Goal: Transaction & Acquisition: Purchase product/service

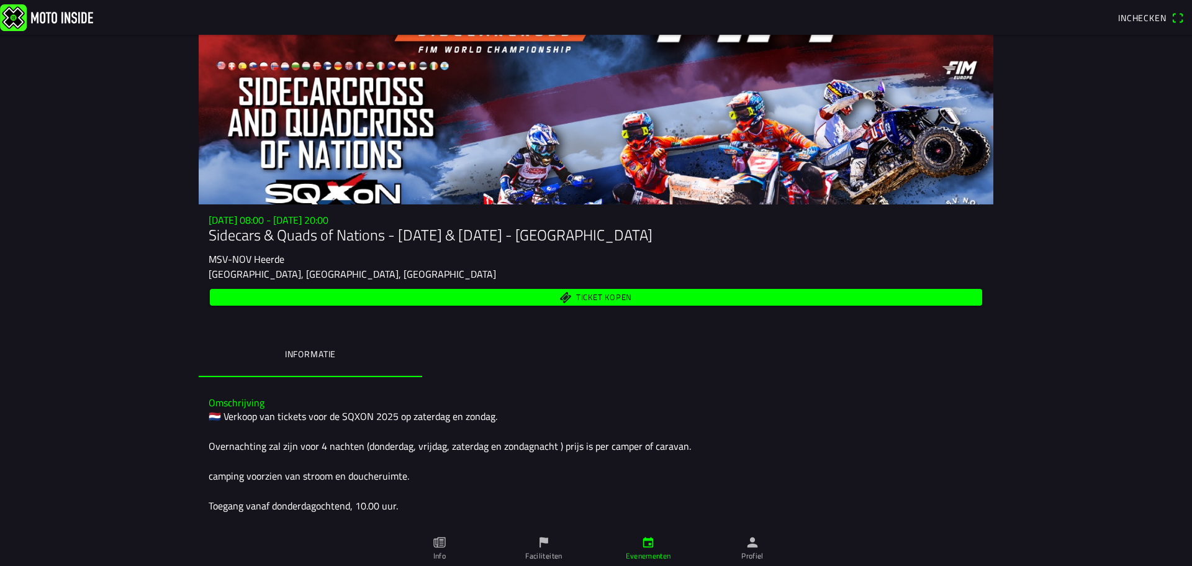
click at [438, 545] on icon "paper" at bounding box center [439, 542] width 12 height 11
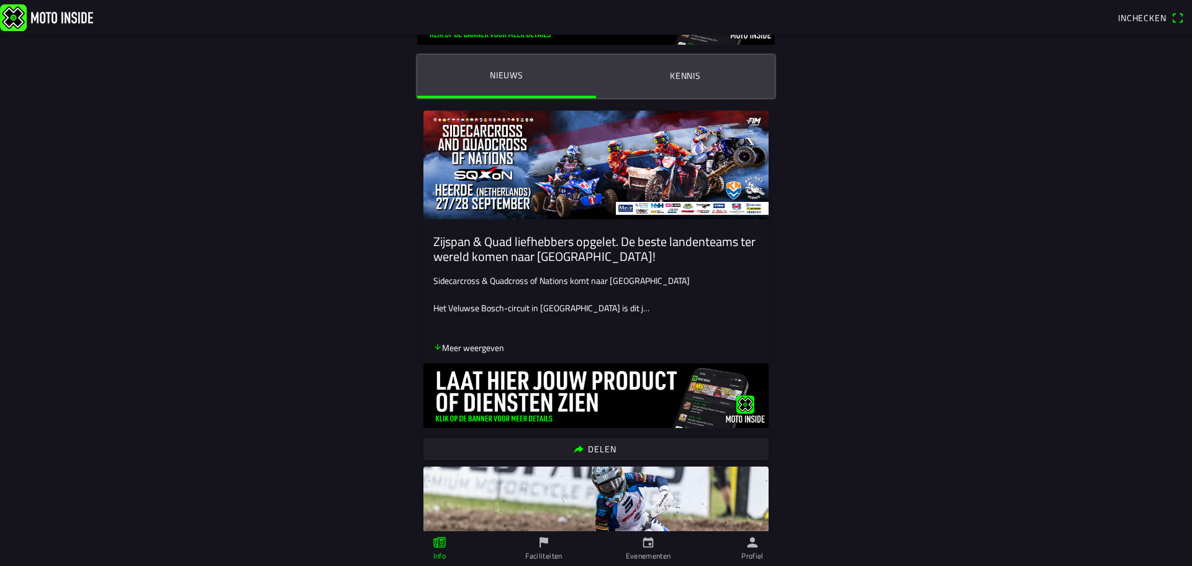
scroll to position [124, 0]
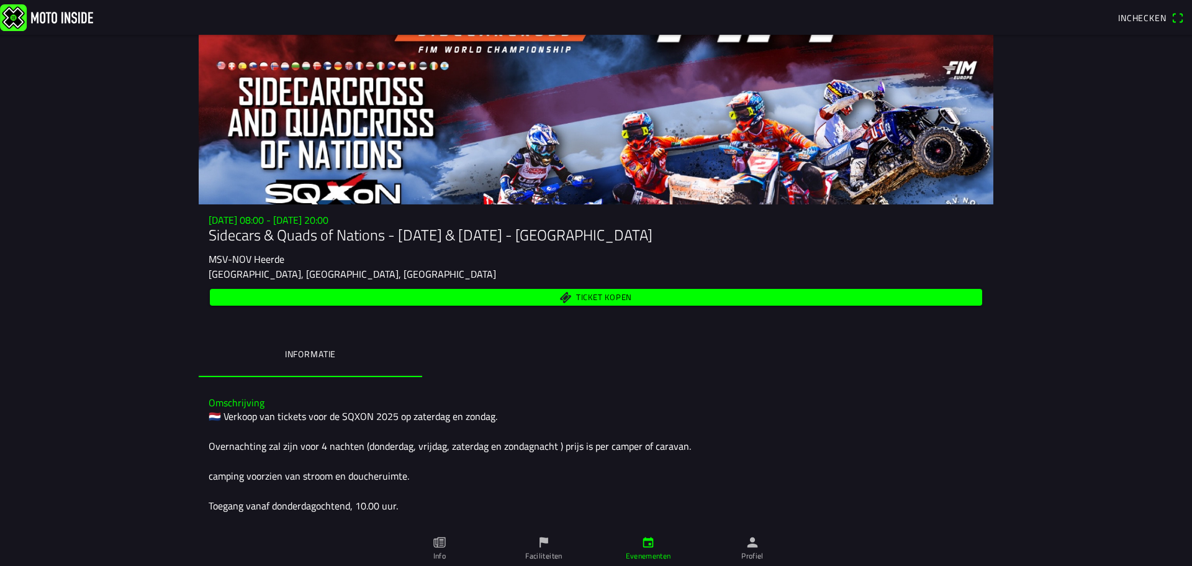
click at [567, 300] on span "Ticket kopen" at bounding box center [596, 297] width 758 height 17
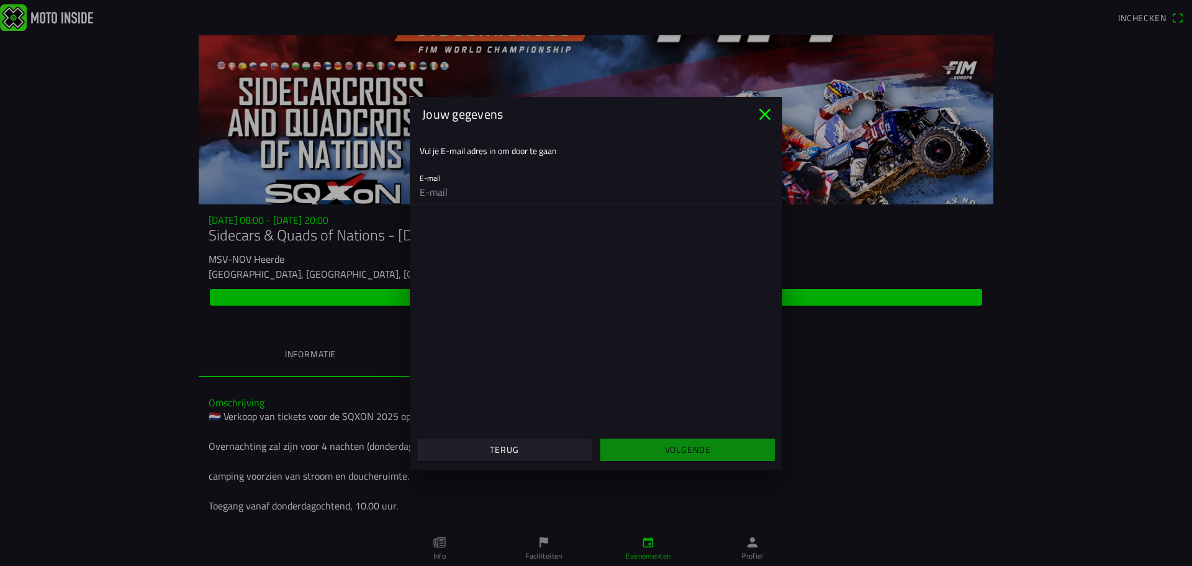
click at [477, 150] on ion-label "Vul je E-mail adres in om door te gaan" at bounding box center [488, 150] width 137 height 13
click at [482, 188] on input "email" at bounding box center [596, 191] width 353 height 25
type input "ibe.vdd@gmail.com"
click at [0, 0] on slot "Volgende" at bounding box center [0, 0] width 0 height 0
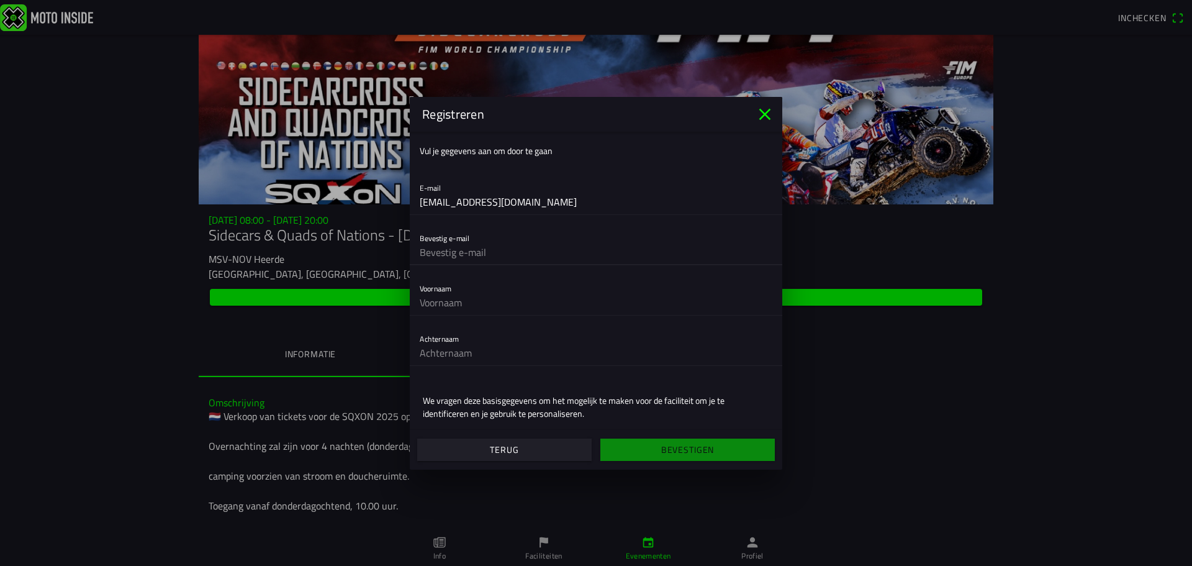
click at [474, 251] on input "text" at bounding box center [596, 252] width 353 height 25
click at [500, 253] on input "text" at bounding box center [596, 252] width 353 height 25
type input "ibe.vdd@gmail.com"
click at [458, 294] on input "text" at bounding box center [596, 302] width 353 height 25
type input "Ibe"
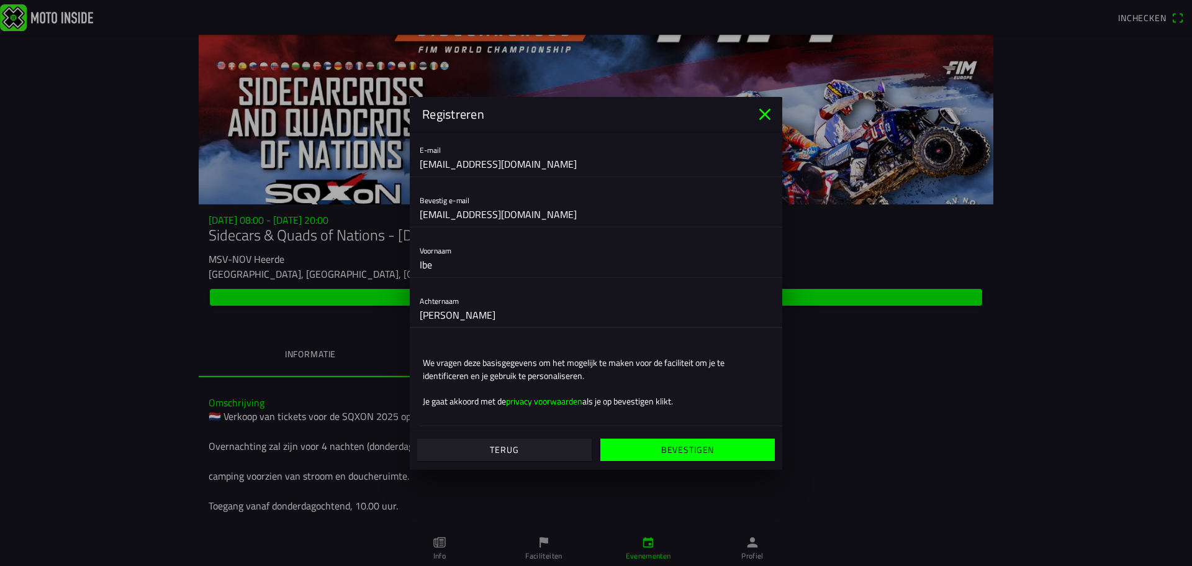
scroll to position [39, 0]
type input "Van den Driessche"
click at [677, 393] on ion-text "Je gaat akkoord met de privacy voorwaarden als je op bevestigen klikt." at bounding box center [596, 399] width 346 height 13
click at [0, 0] on slot "Bevestigen" at bounding box center [0, 0] width 0 height 0
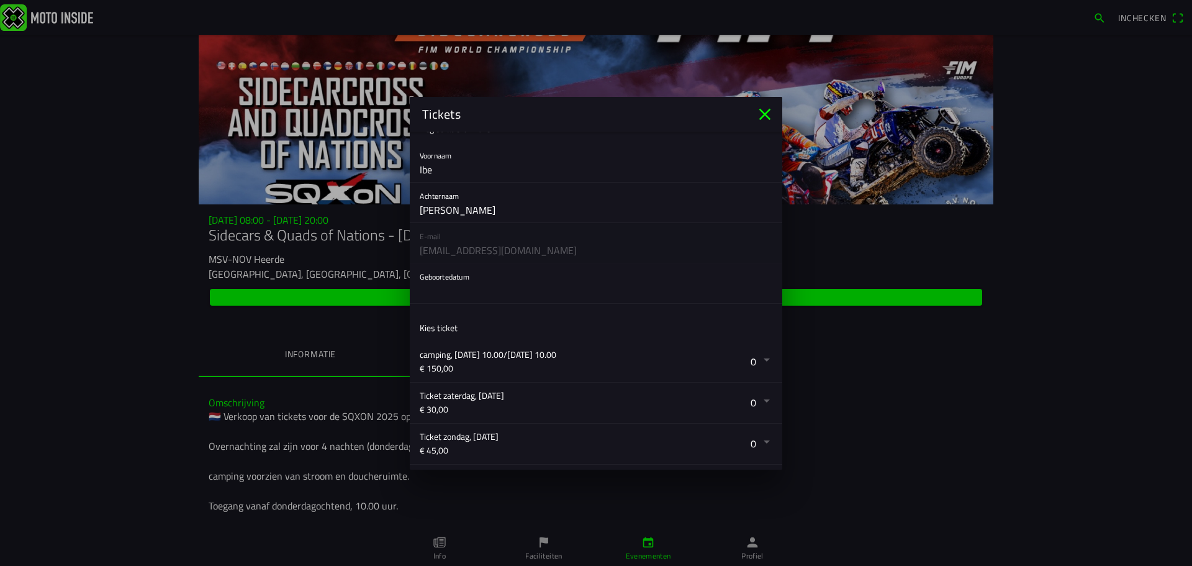
scroll to position [0, 0]
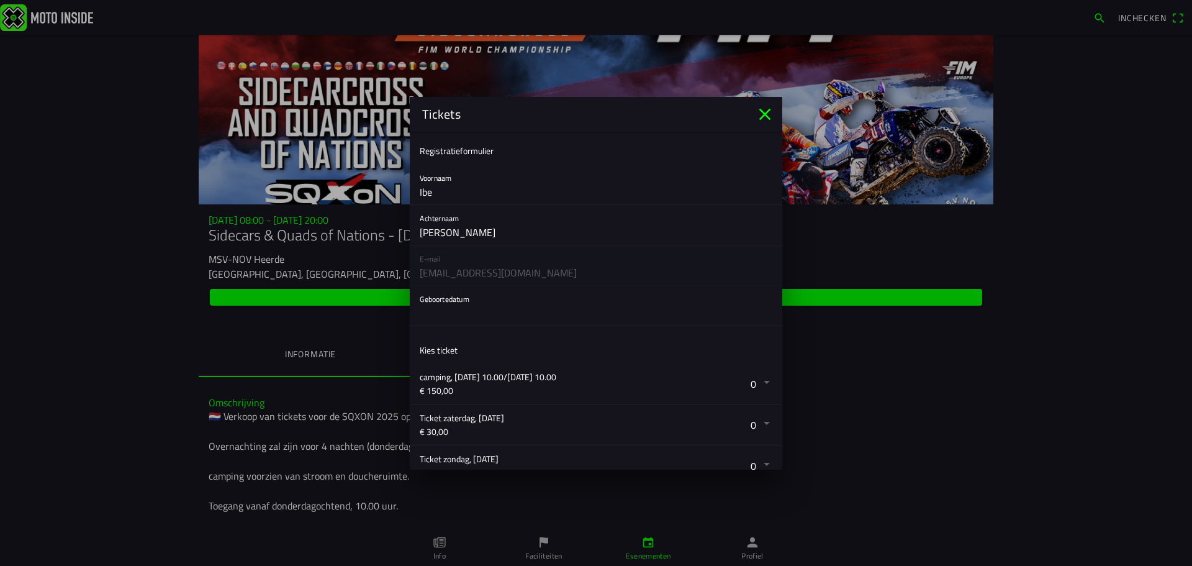
click at [468, 300] on button "button" at bounding box center [601, 306] width 363 height 40
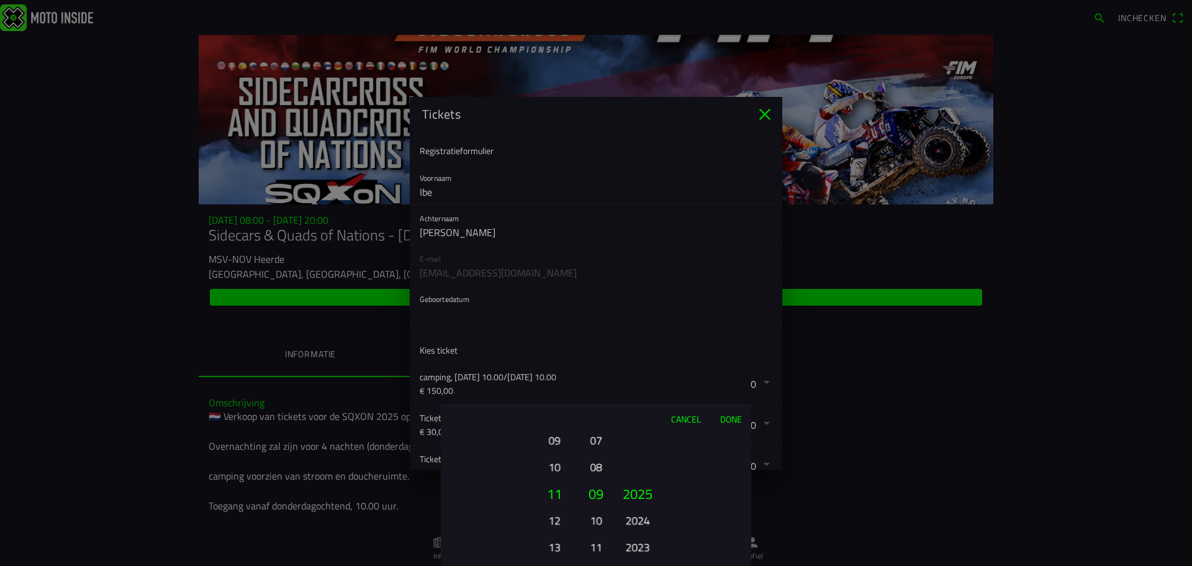
click at [564, 468] on button "10" at bounding box center [554, 467] width 34 height 22
click at [593, 469] on button "08" at bounding box center [595, 467] width 17 height 22
drag, startPoint x: 649, startPoint y: 502, endPoint x: 648, endPoint y: 477, distance: 24.8
click at [646, 417] on div "Cancel Done 01 02 03 04 05 06 07 08 09 10 11 12 13 14 15 16 17 18 19 20 21 22 2…" at bounding box center [596, 484] width 310 height 161
drag, startPoint x: 640, startPoint y: 522, endPoint x: 642, endPoint y: 494, distance: 28.6
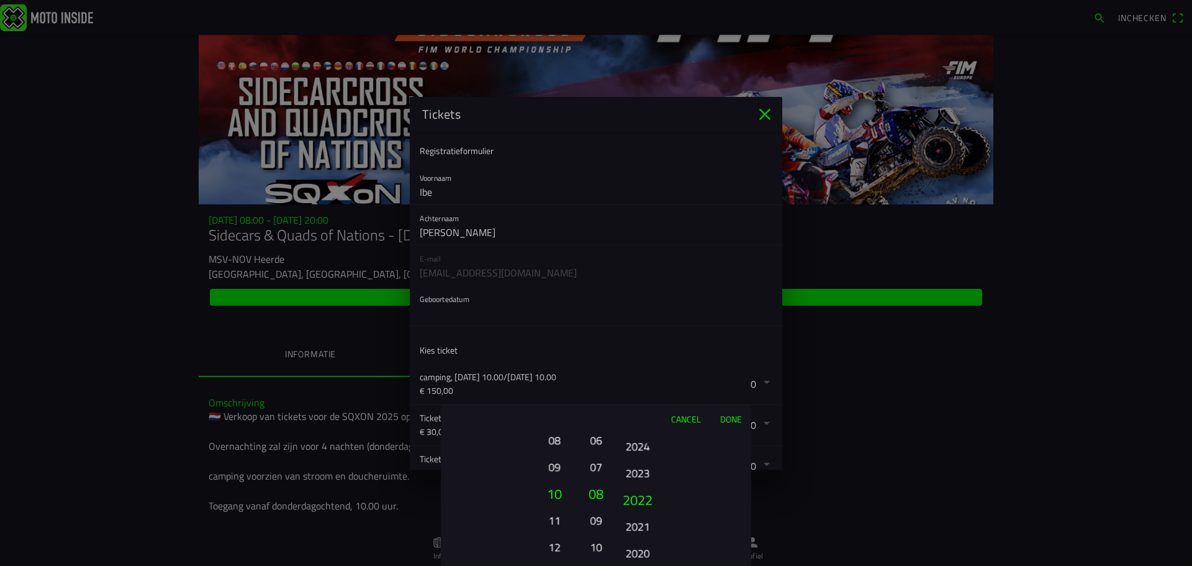
click at [643, 515] on button "2021" at bounding box center [637, 526] width 34 height 22
click at [644, 468] on ion-picker-column "2025 2024 2023 2022 2021 2020 2019 2018 2017 2016 2015 2014 2013 2012 2011 2010…" at bounding box center [682, 498] width 140 height 133
click at [652, 477] on ion-picker-column "2025 2024 2023 2022 2021 2020 2019 2018 2017 2016 2015 2014 2013 2012 2011 2010…" at bounding box center [682, 498] width 140 height 133
click at [641, 481] on ion-picker-column "2025 2024 2023 2022 2021 2020 2019 2018 2017 2016 2015 2014 2013 2012 2011 2010…" at bounding box center [682, 498] width 140 height 133
click at [638, 525] on button "2008" at bounding box center [637, 536] width 34 height 22
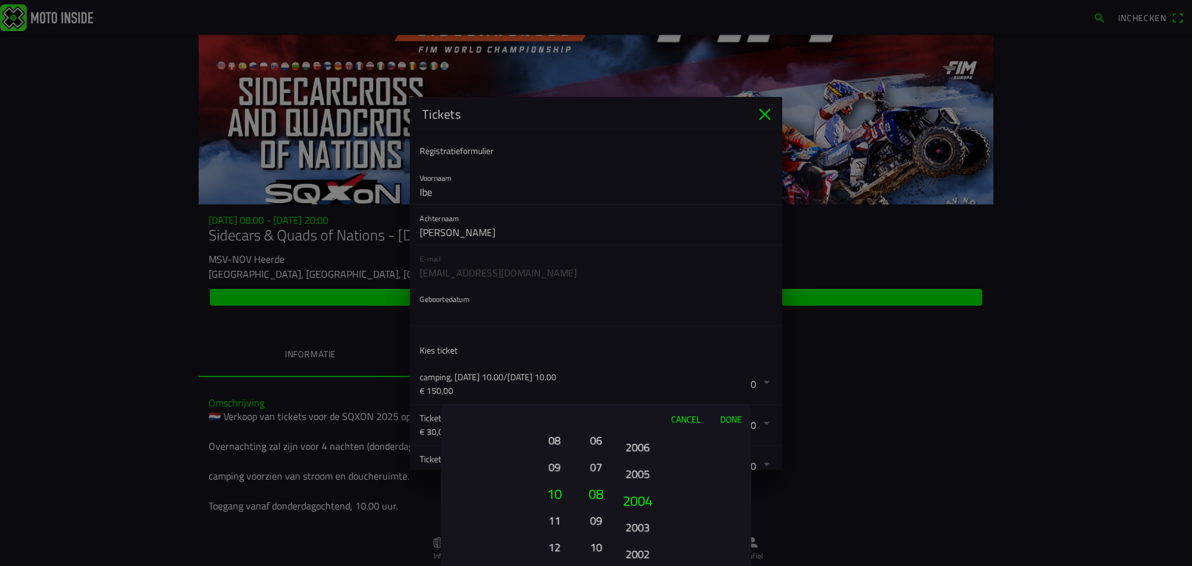
drag, startPoint x: 651, startPoint y: 477, endPoint x: 631, endPoint y: 520, distance: 47.5
click at [651, 469] on button "2005" at bounding box center [637, 474] width 34 height 22
click at [642, 492] on button "2003" at bounding box center [638, 505] width 42 height 27
drag, startPoint x: 648, startPoint y: 469, endPoint x: 648, endPoint y: 450, distance: 19.2
click at [648, 480] on div "2025 2024 2023 2022 2021 2020 2019 2018 2017 2016 2015 2014 2013 2012 2011 2010…" at bounding box center [638, 546] width 42 height 133
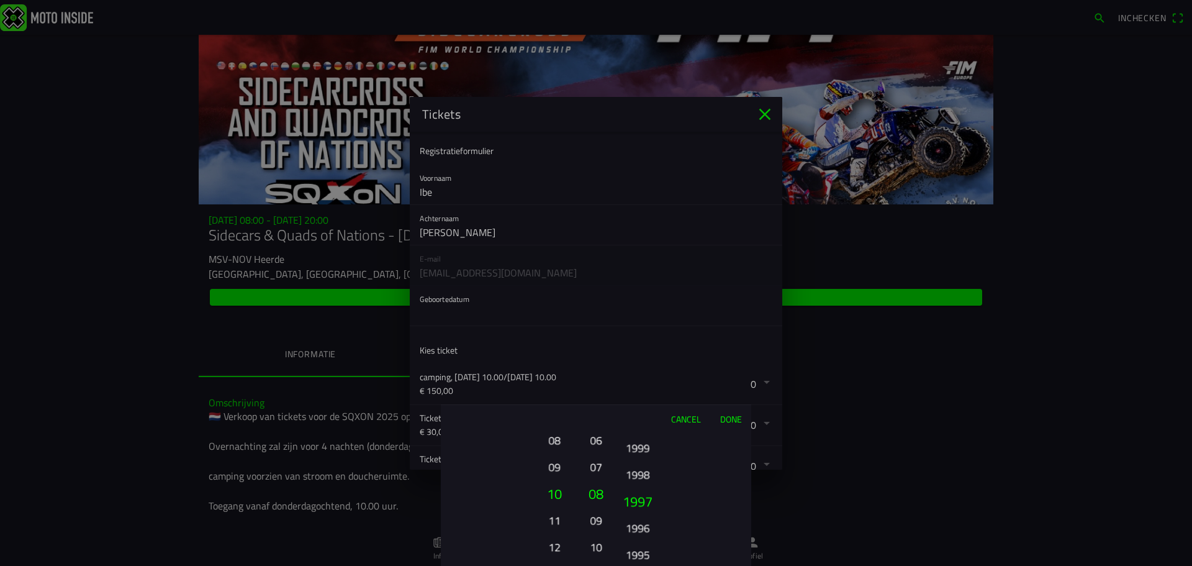
click at [647, 517] on button "1996" at bounding box center [637, 528] width 34 height 22
drag, startPoint x: 649, startPoint y: 482, endPoint x: 649, endPoint y: 472, distance: 10.6
click at [649, 472] on button "1994" at bounding box center [637, 469] width 34 height 22
click at [640, 461] on ion-picker-column "2025 2024 2023 2022 2021 2020 2019 2018 2017 2016 2015 2014 2013 2012 2011 2010…" at bounding box center [682, 498] width 140 height 133
click at [640, 452] on button "1993" at bounding box center [637, 449] width 34 height 22
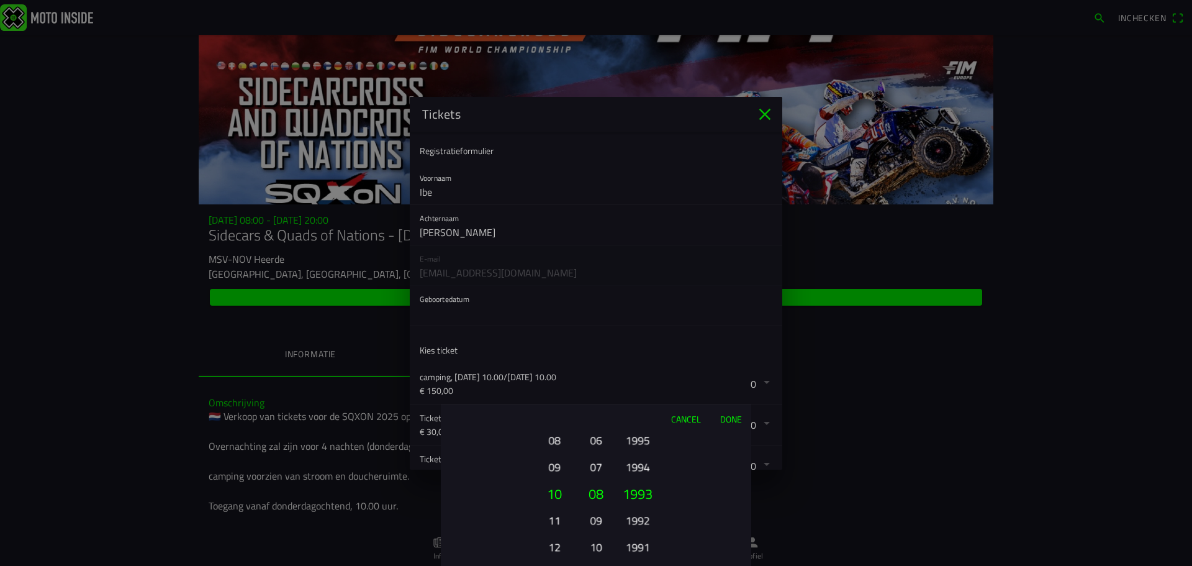
click at [726, 420] on button "Done" at bounding box center [730, 418] width 41 height 27
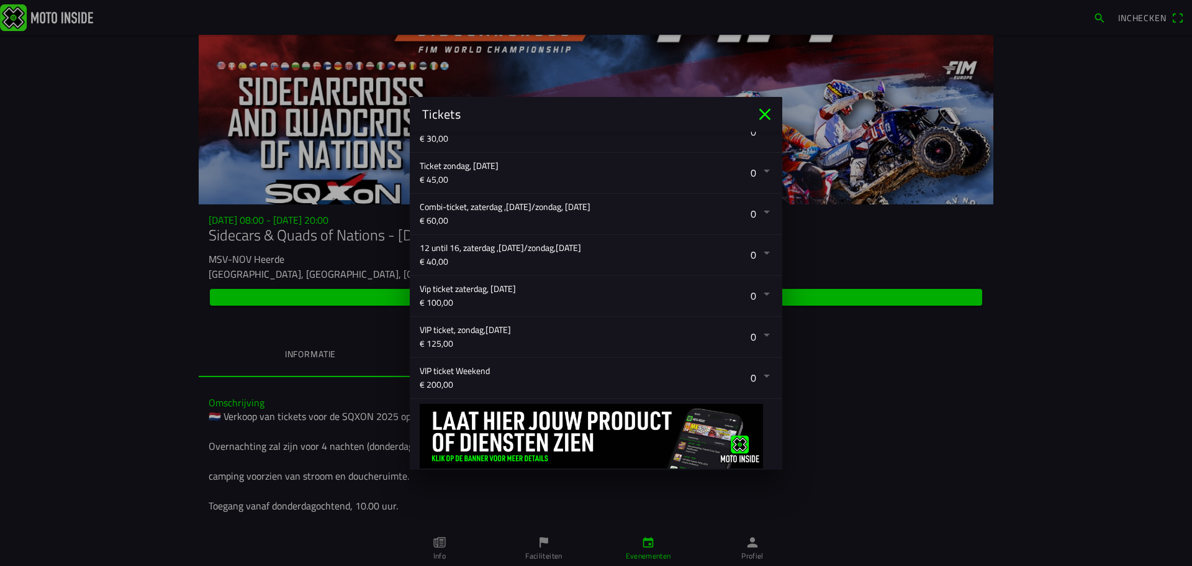
scroll to position [330, 0]
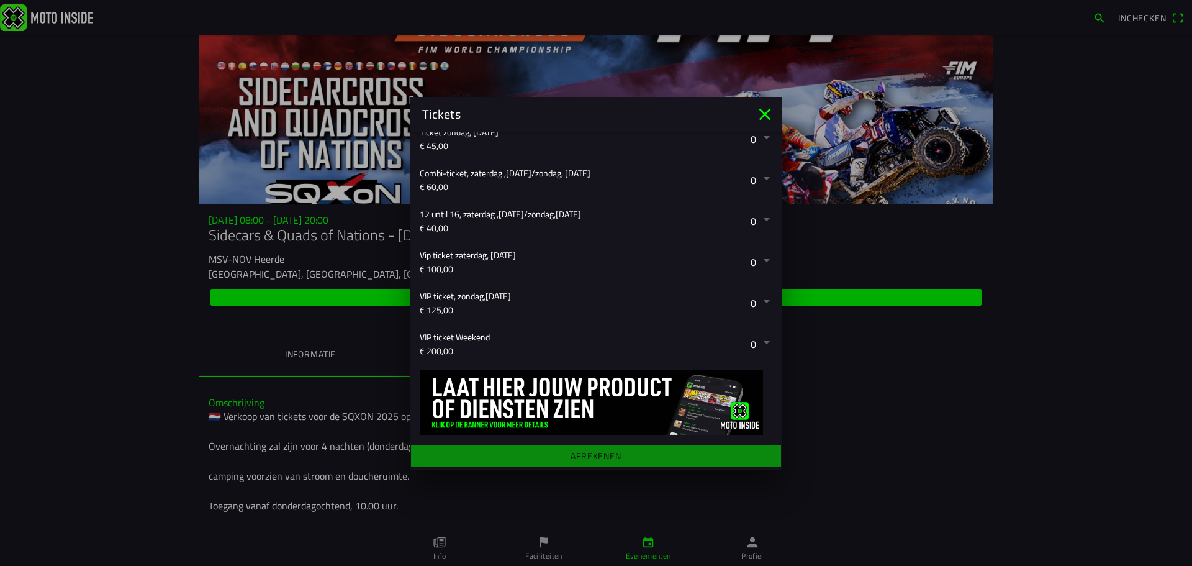
click at [756, 176] on button "button" at bounding box center [601, 180] width 363 height 40
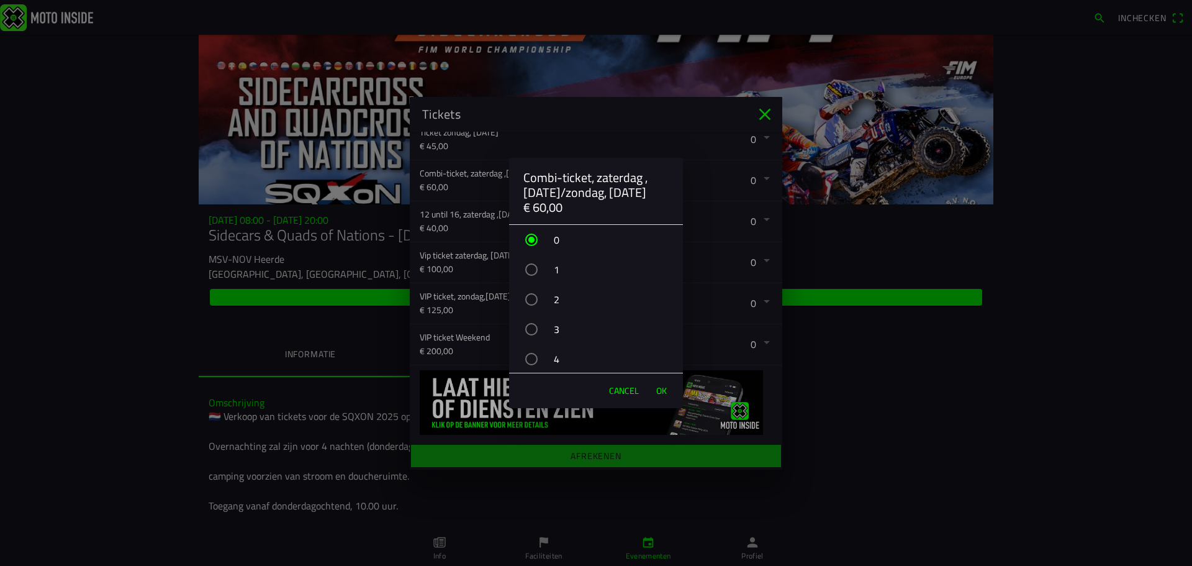
click at [535, 328] on div "button" at bounding box center [531, 329] width 12 height 12
click at [661, 388] on span "OK" at bounding box center [661, 390] width 11 height 12
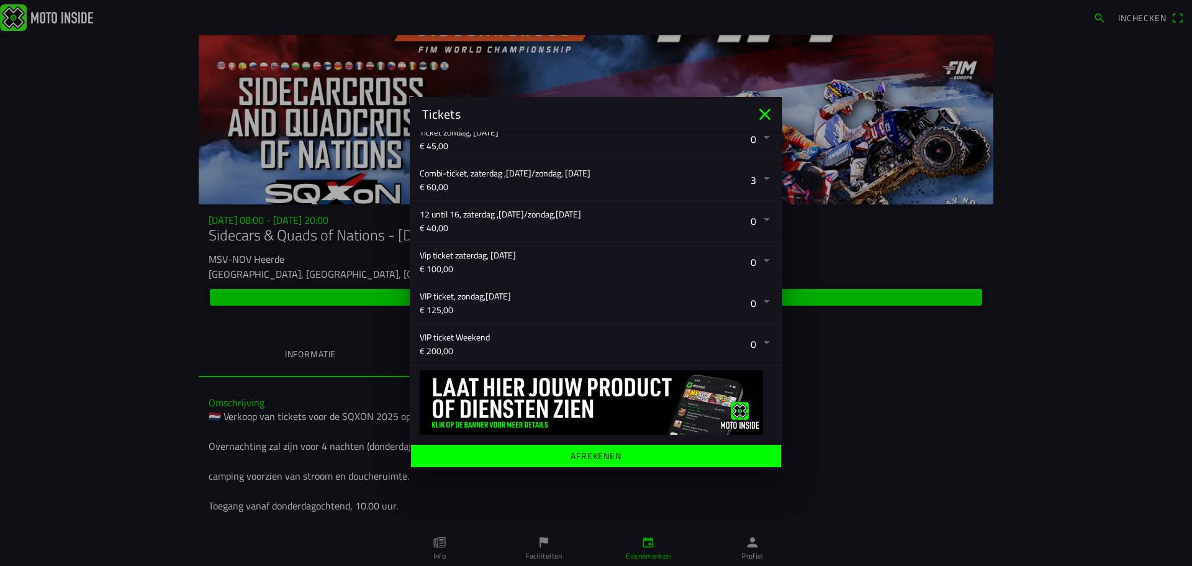
click at [766, 113] on icon "close" at bounding box center [765, 114] width 12 height 12
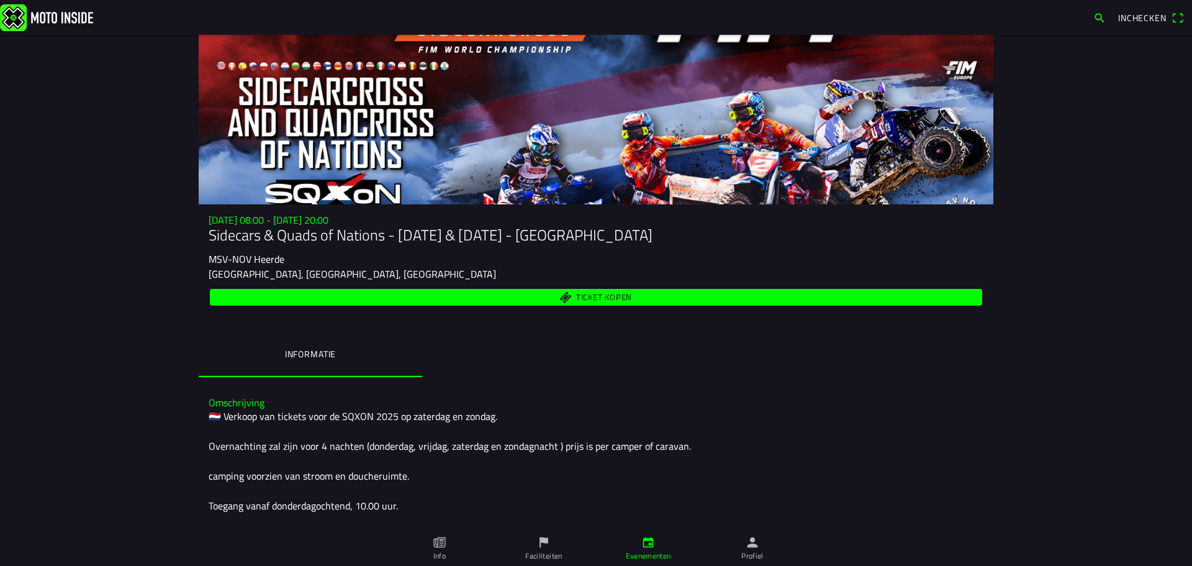
click at [614, 295] on span "Ticket kopen" at bounding box center [604, 297] width 56 height 8
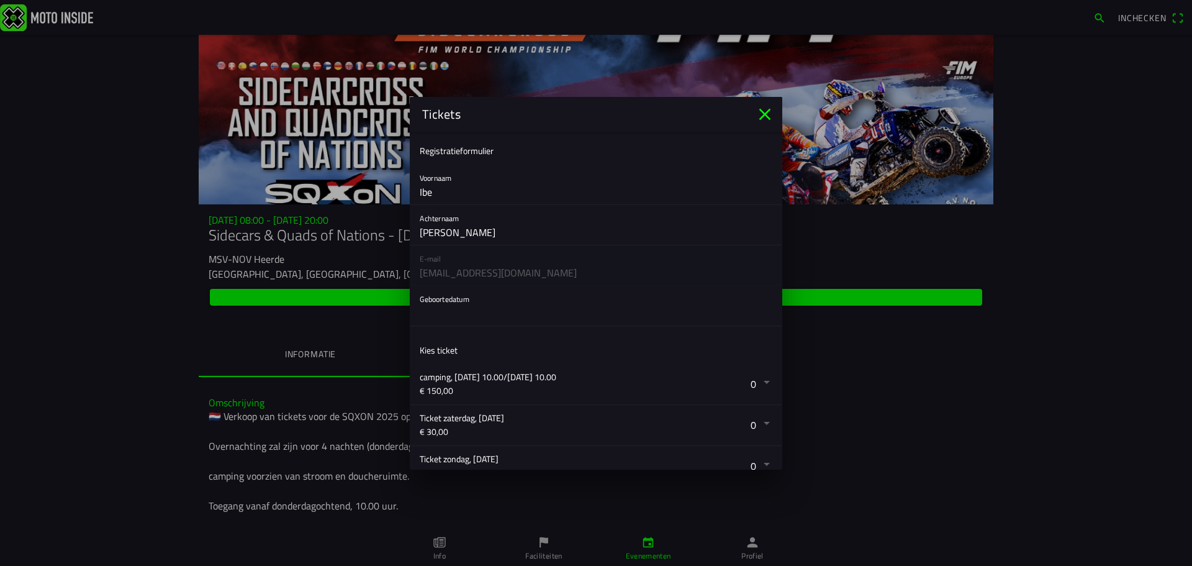
click at [471, 268] on div "E-mail ibe.vdd@gmail.com" at bounding box center [596, 265] width 373 height 40
click at [460, 302] on button "button" at bounding box center [601, 306] width 363 height 40
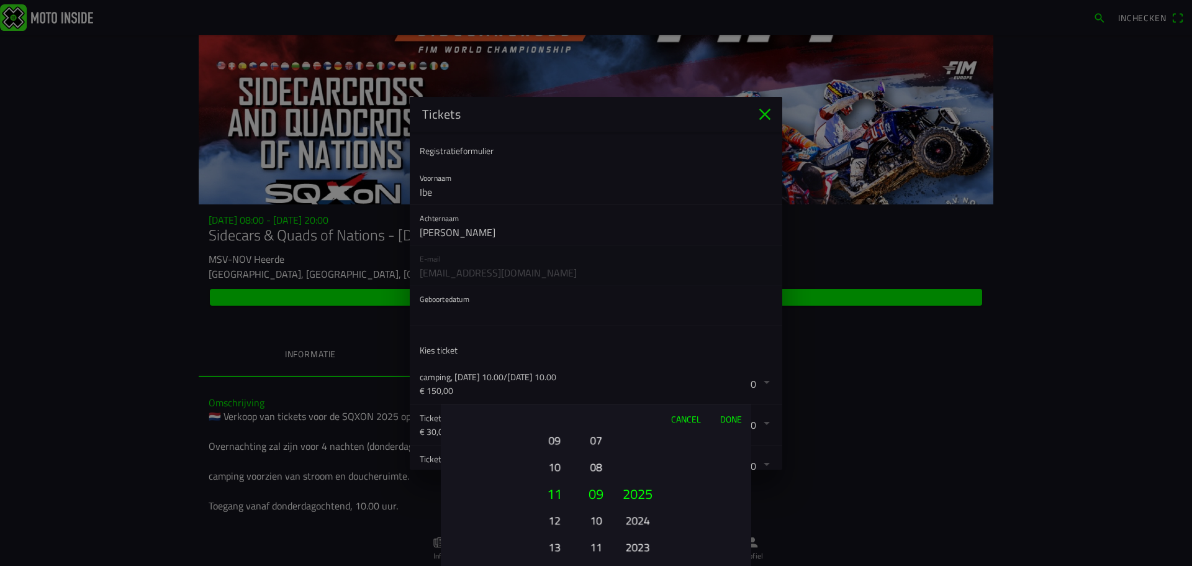
click at [551, 469] on button "10" at bounding box center [554, 467] width 34 height 22
click at [592, 472] on button "08" at bounding box center [595, 467] width 17 height 22
drag, startPoint x: 641, startPoint y: 522, endPoint x: 644, endPoint y: 486, distance: 36.8
click at [646, 476] on button "2024" at bounding box center [637, 476] width 34 height 22
drag, startPoint x: 644, startPoint y: 513, endPoint x: 646, endPoint y: 468, distance: 45.3
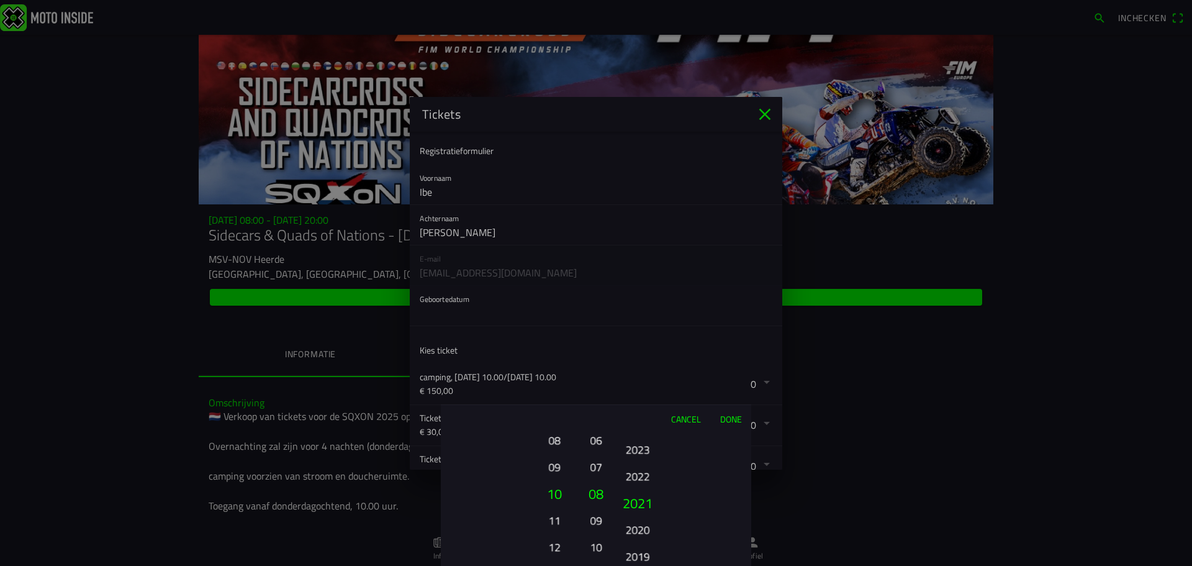
click at [646, 468] on button "2022" at bounding box center [637, 476] width 34 height 22
drag, startPoint x: 649, startPoint y: 522, endPoint x: 647, endPoint y: 476, distance: 46.0
click at [651, 509] on button "2020" at bounding box center [637, 520] width 34 height 22
drag, startPoint x: 645, startPoint y: 522, endPoint x: 649, endPoint y: 477, distance: 44.9
click at [649, 486] on button "2017" at bounding box center [638, 499] width 42 height 27
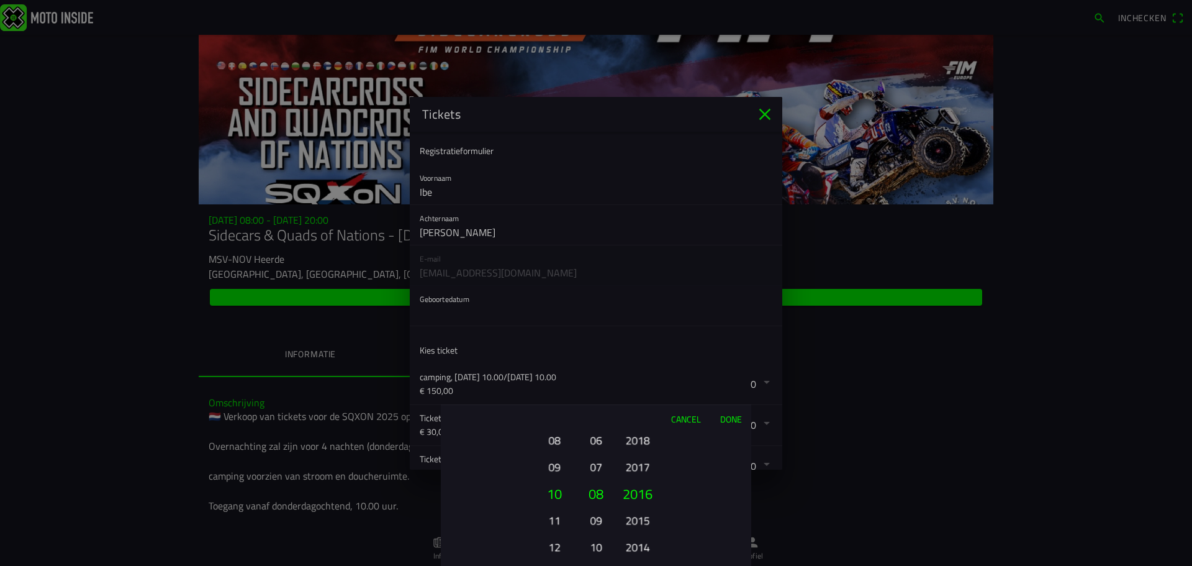
drag, startPoint x: 639, startPoint y: 495, endPoint x: 639, endPoint y: 480, distance: 15.5
click at [639, 509] on button "2015" at bounding box center [637, 520] width 34 height 22
drag, startPoint x: 643, startPoint y: 527, endPoint x: 644, endPoint y: 481, distance: 46.0
click at [644, 525] on button "2012" at bounding box center [637, 536] width 34 height 22
drag, startPoint x: 643, startPoint y: 517, endPoint x: 640, endPoint y: 497, distance: 20.0
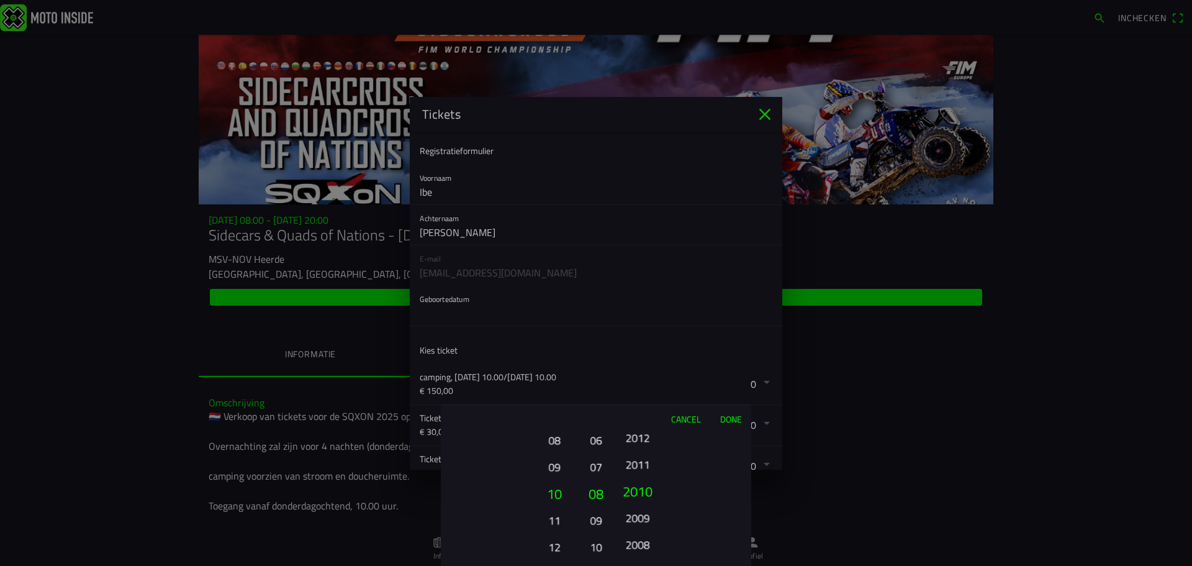
click at [644, 471] on ion-picker-column "2025 2024 2023 2022 2021 2020 2019 2018 2017 2016 2015 2014 2013 2012 2011 2010…" at bounding box center [682, 498] width 140 height 133
drag, startPoint x: 648, startPoint y: 525, endPoint x: 644, endPoint y: 489, distance: 36.8
click at [649, 520] on button "2008" at bounding box center [637, 531] width 34 height 22
drag, startPoint x: 641, startPoint y: 522, endPoint x: 640, endPoint y: 495, distance: 27.3
click at [640, 502] on button "2005" at bounding box center [637, 513] width 34 height 22
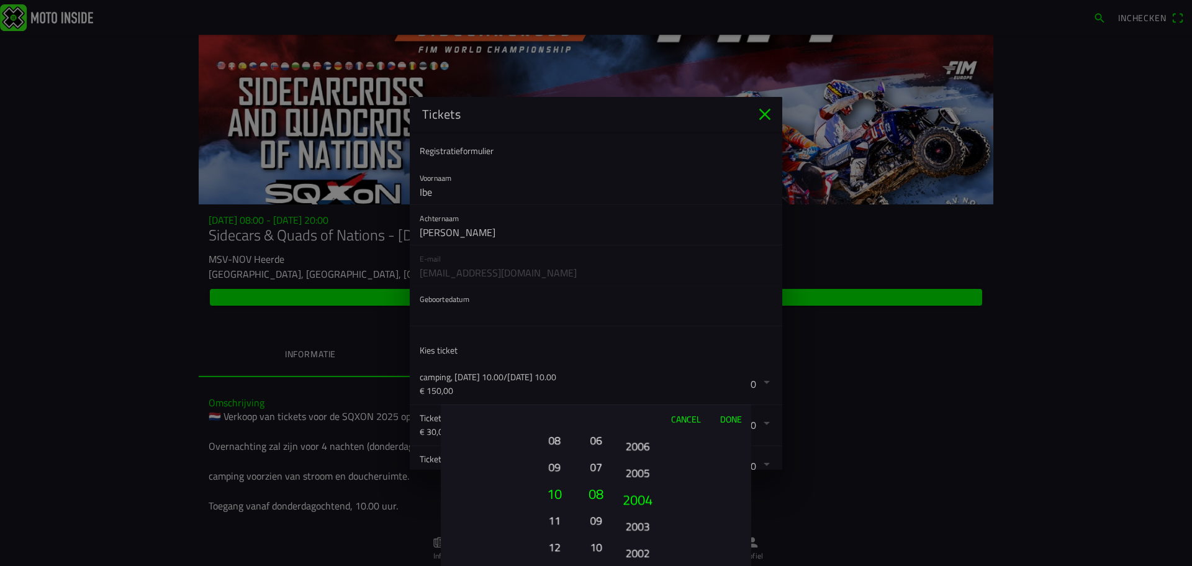
drag, startPoint x: 640, startPoint y: 533, endPoint x: 641, endPoint y: 474, distance: 59.6
click at [643, 478] on ion-picker-column "2025 2024 2023 2022 2021 2020 2019 2018 2017 2016 2015 2014 2013 2012 2011 2010…" at bounding box center [682, 498] width 140 height 133
click at [644, 494] on button "1999" at bounding box center [638, 498] width 42 height 27
click at [645, 513] on button "1997" at bounding box center [637, 524] width 34 height 22
drag, startPoint x: 642, startPoint y: 510, endPoint x: 645, endPoint y: 474, distance: 36.1
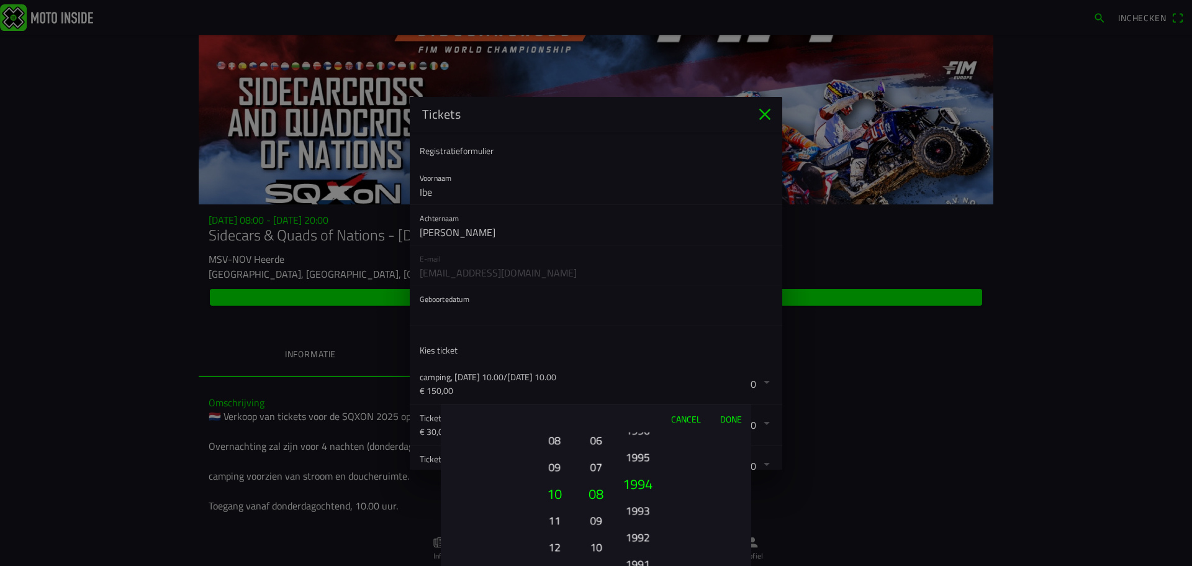
click at [645, 474] on button "1994" at bounding box center [638, 483] width 42 height 27
click at [641, 488] on button "1992" at bounding box center [638, 501] width 42 height 27
click at [641, 476] on button "1993" at bounding box center [637, 467] width 34 height 22
click at [723, 418] on button "Done" at bounding box center [730, 418] width 41 height 27
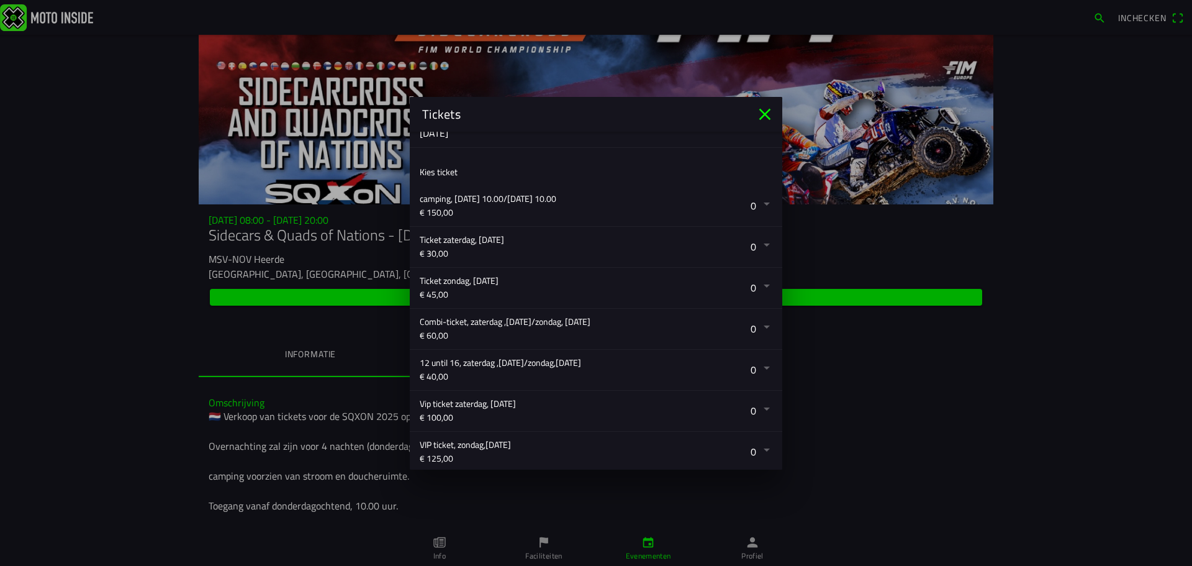
scroll to position [185, 0]
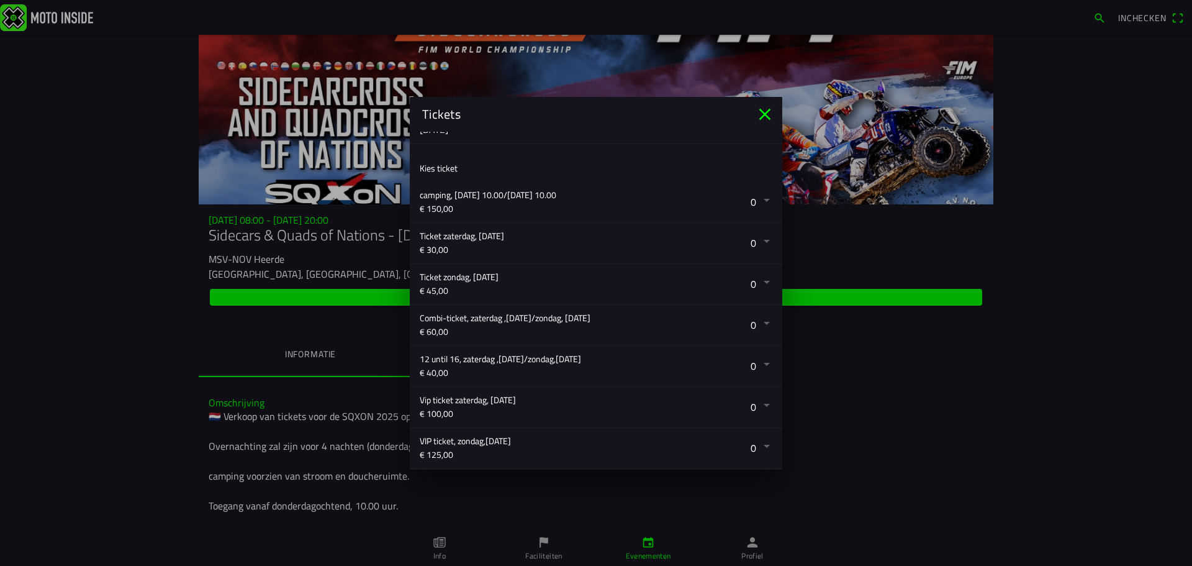
click at [752, 323] on button "button" at bounding box center [601, 325] width 363 height 40
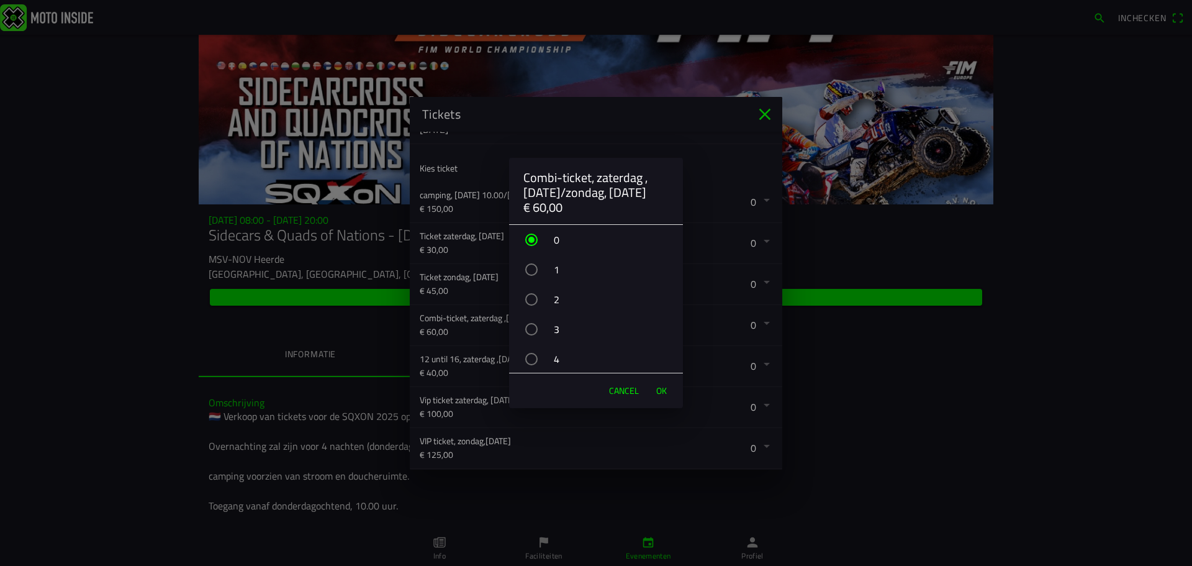
click at [531, 332] on div "button" at bounding box center [531, 329] width 12 height 12
click at [659, 394] on span "OK" at bounding box center [661, 390] width 11 height 12
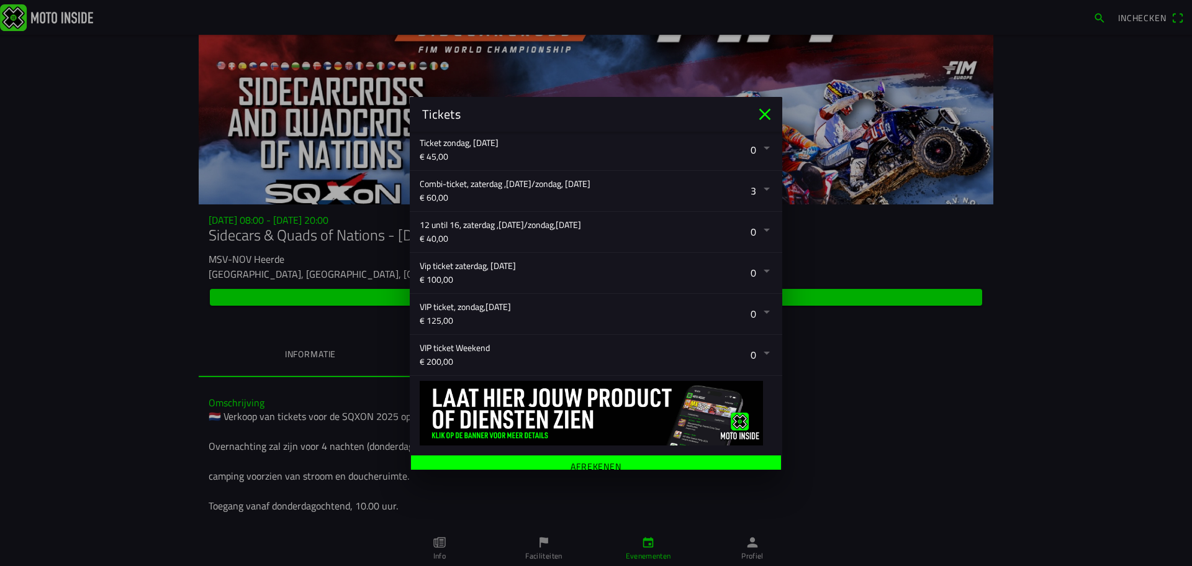
scroll to position [330, 0]
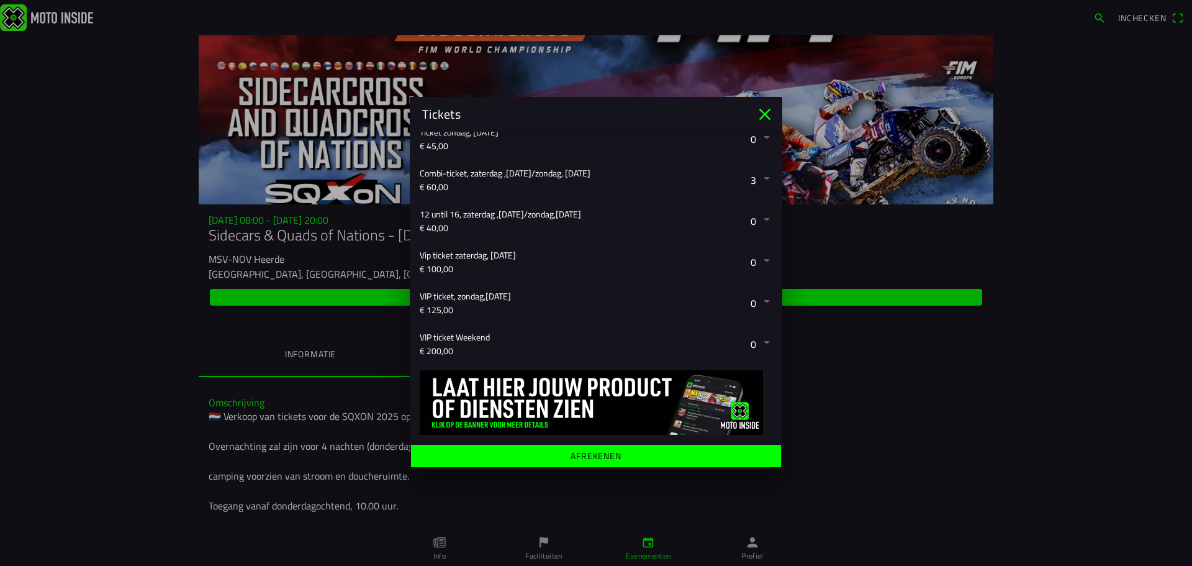
click at [600, 458] on ion-label "Afrekenen" at bounding box center [596, 455] width 51 height 9
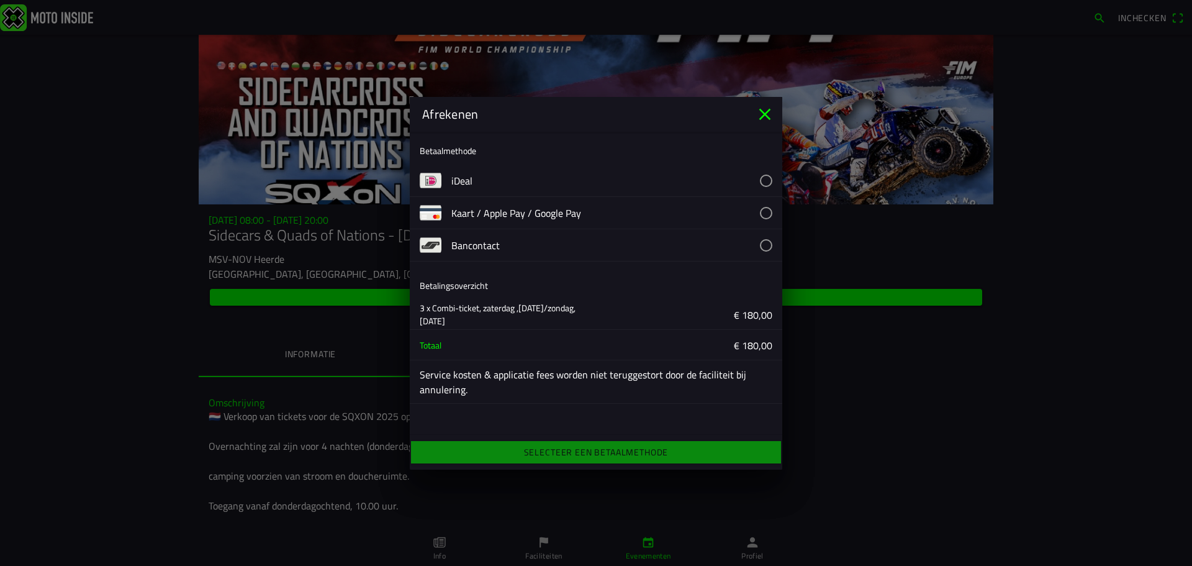
click at [766, 212] on button "button" at bounding box center [616, 213] width 331 height 32
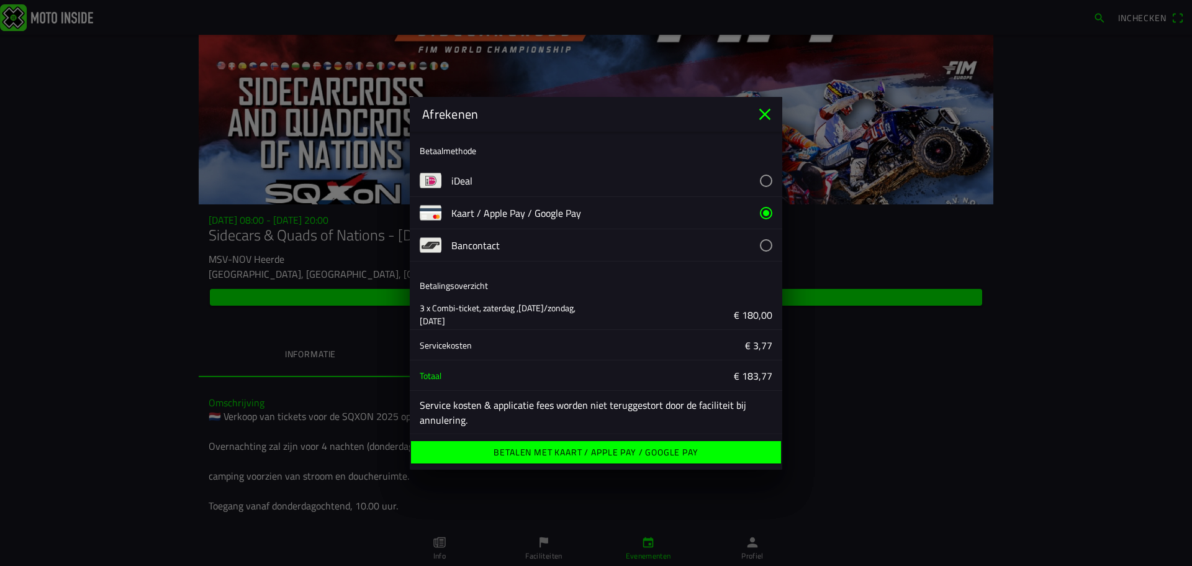
click at [614, 456] on ion-label "Betalen met Kaart / Apple Pay / Google Pay" at bounding box center [596, 452] width 204 height 9
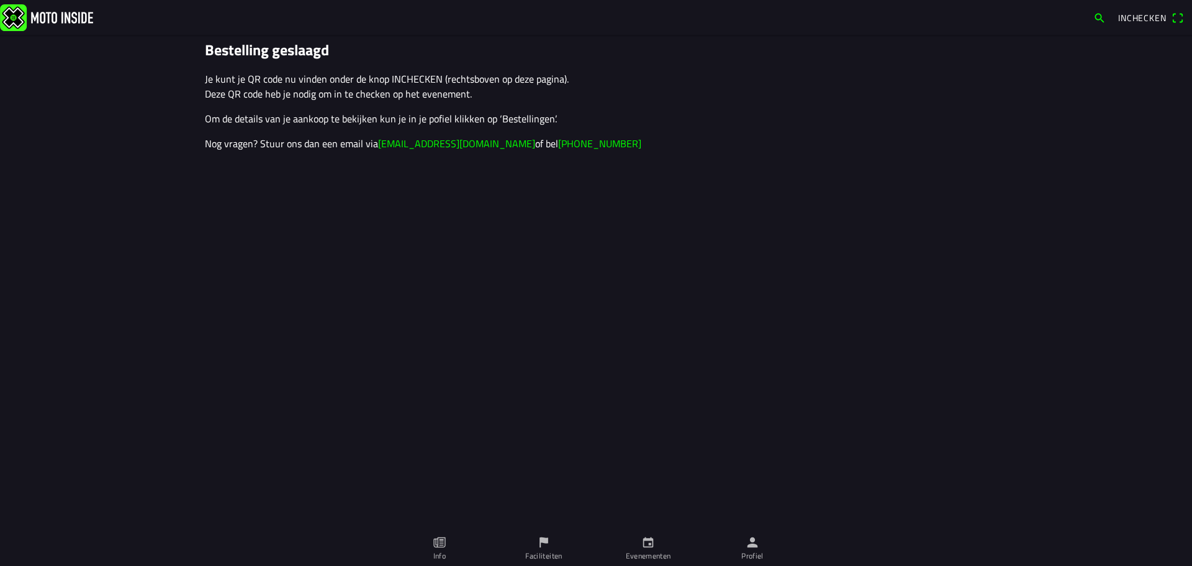
click at [1177, 18] on span "Inchecken" at bounding box center [1150, 18] width 65 height 20
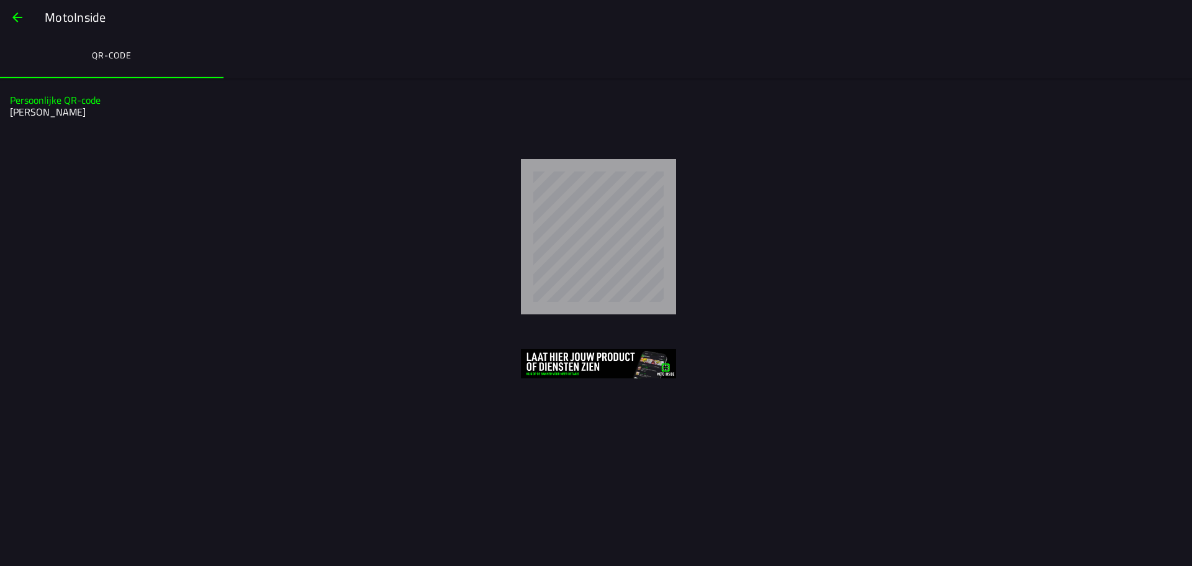
click at [863, 268] on div at bounding box center [598, 236] width 1167 height 155
click at [17, 13] on span "button" at bounding box center [17, 17] width 15 height 30
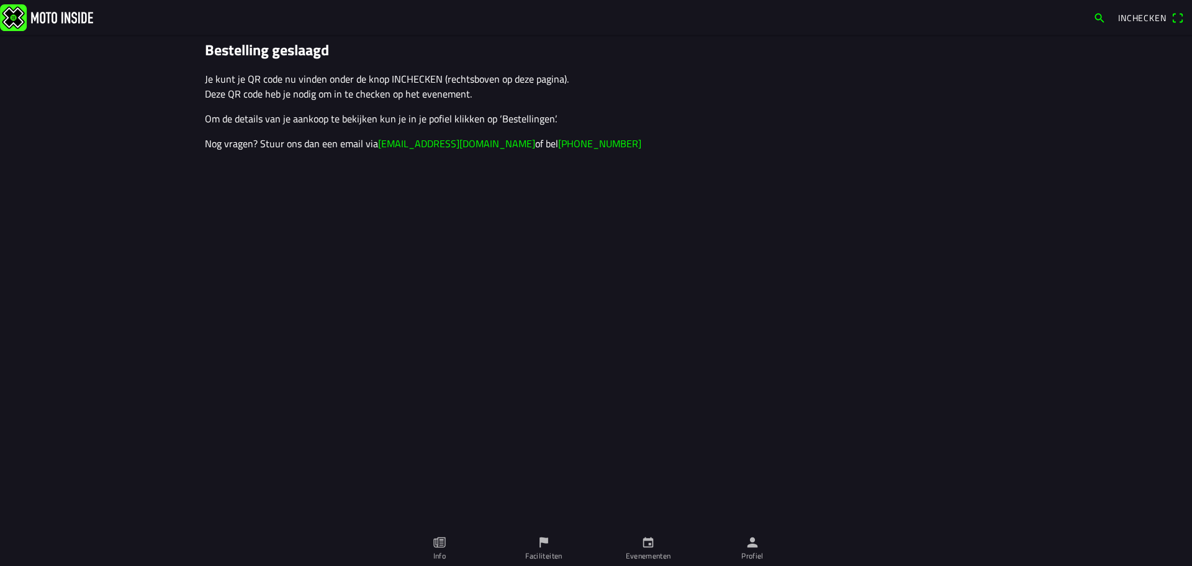
click at [45, 16] on img at bounding box center [46, 17] width 93 height 27
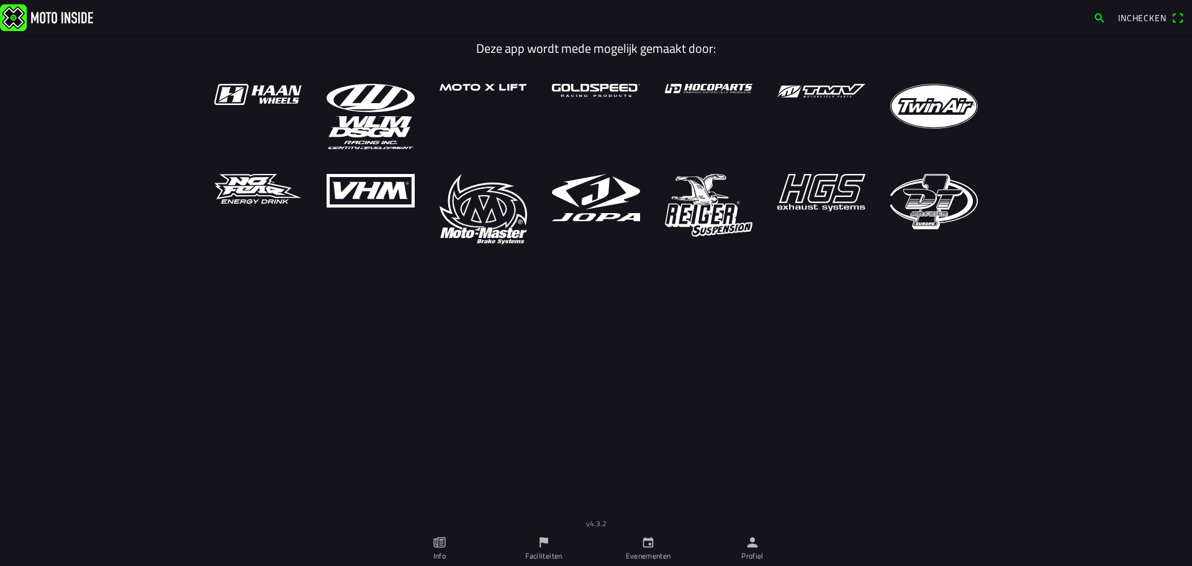
click at [439, 546] on icon "paper" at bounding box center [440, 542] width 14 height 14
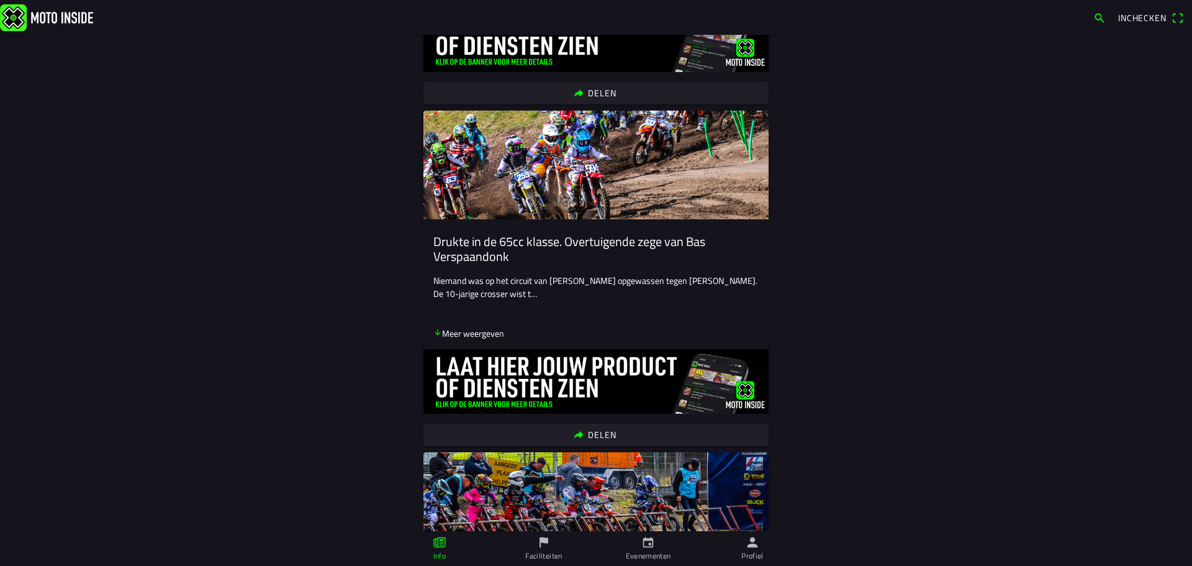
scroll to position [1676, 0]
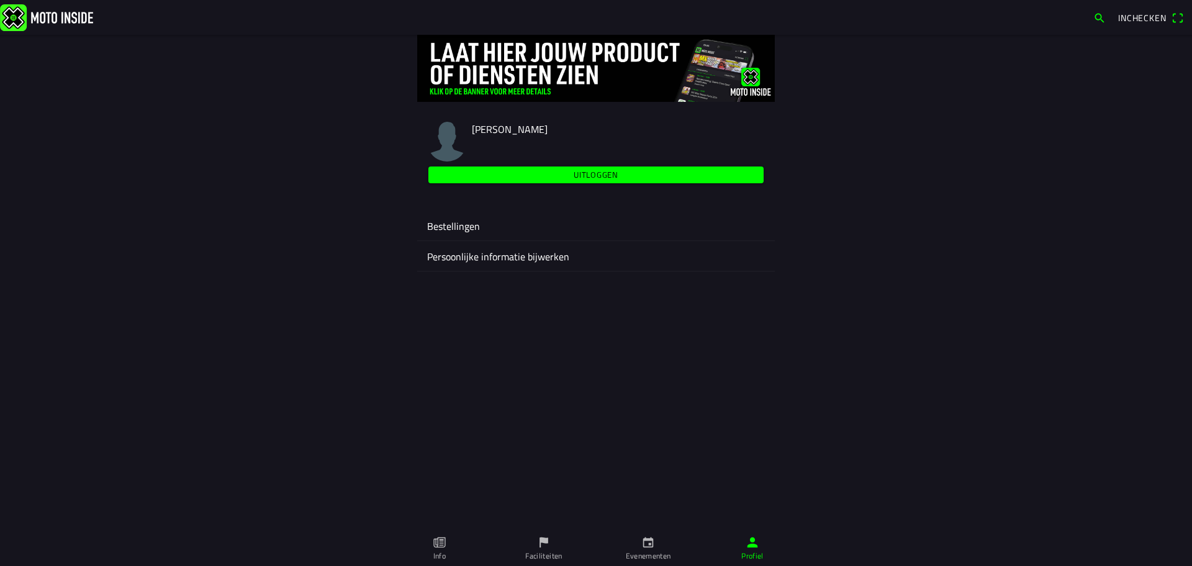
click at [462, 224] on ion-label "Bestellingen" at bounding box center [596, 226] width 338 height 15
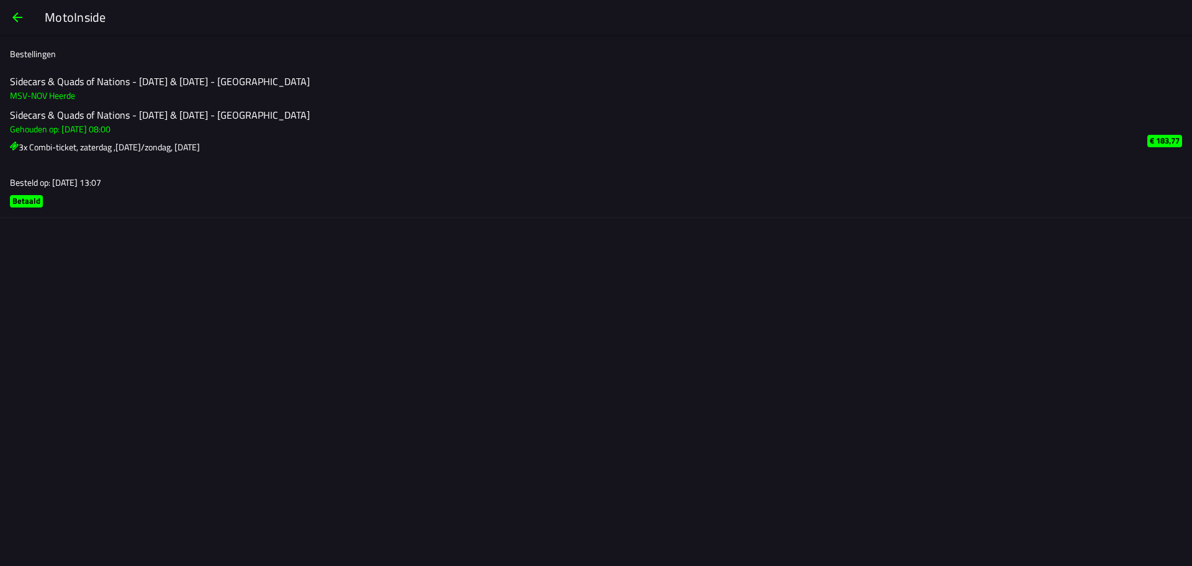
drag, startPoint x: 159, startPoint y: 248, endPoint x: 228, endPoint y: 193, distance: 88.3
click at [159, 248] on ion-infinite-scroll-content "Meer aan het laden..." at bounding box center [596, 244] width 1192 height 52
